Goal: Register for event/course: Register for event/course

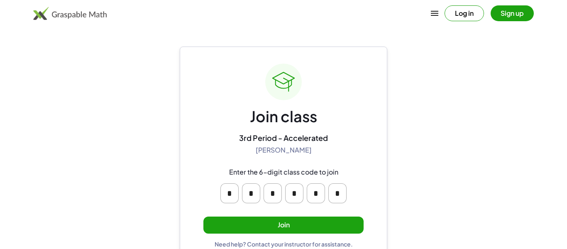
click at [225, 198] on input "*" at bounding box center [229, 193] width 18 height 20
click at [460, 154] on main "Join class 3rd Period - Accelerated [PERSON_NAME] Enter the 6-digit class code …" at bounding box center [283, 132] width 567 height 264
click at [296, 228] on button "Join" at bounding box center [283, 224] width 160 height 17
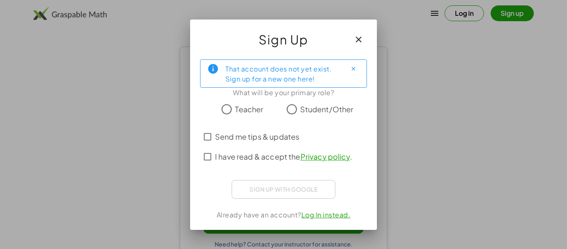
click at [325, 182] on div "Sign up with Google Sign in with Google Sign in with Google. Opens in new tab" at bounding box center [284, 189] width 104 height 19
click at [353, 70] on icon "Close" at bounding box center [353, 69] width 6 height 6
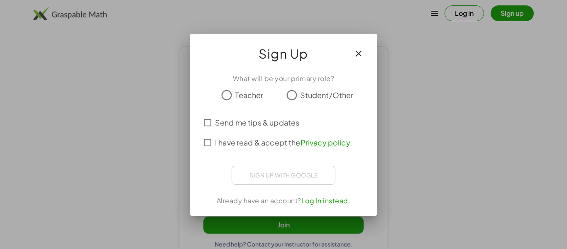
click at [317, 91] on span "Student/Other" at bounding box center [327, 94] width 54 height 11
click at [286, 182] on div "Sign up with Google Sign in with Google Sign in with Google. Opens in new tab" at bounding box center [284, 175] width 104 height 19
click at [358, 54] on icon "button" at bounding box center [359, 54] width 10 height 10
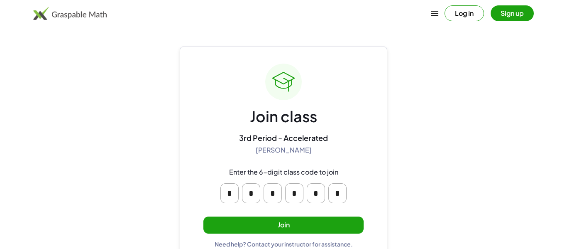
click at [519, 14] on button "Sign up" at bounding box center [512, 13] width 43 height 16
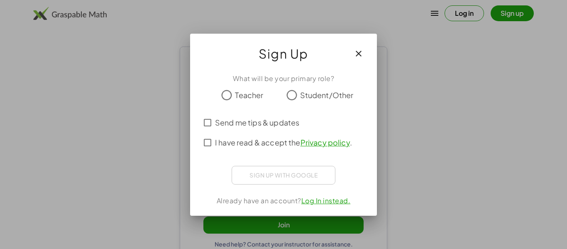
click at [306, 96] on span "Student/Other" at bounding box center [327, 94] width 54 height 11
click at [271, 146] on span "I have read & accept the Privacy policy ." at bounding box center [283, 142] width 137 height 11
